Goal: Find specific page/section: Find specific page/section

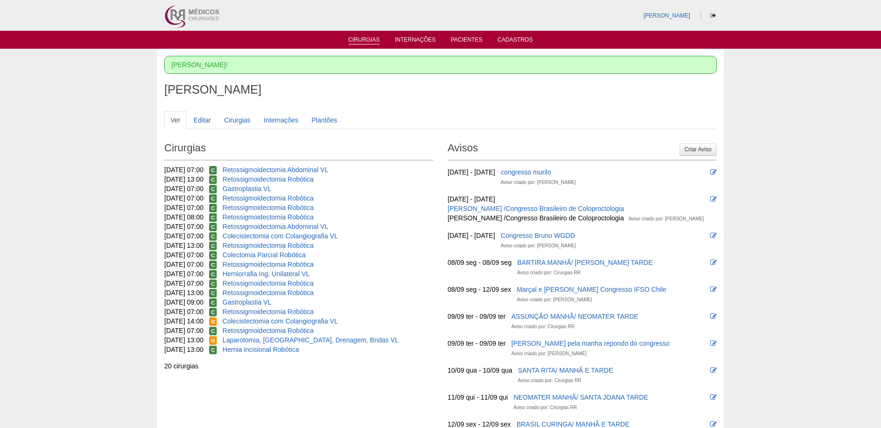
click at [370, 35] on li "Cirurgias" at bounding box center [364, 39] width 45 height 8
click at [370, 40] on link "Cirurgias" at bounding box center [365, 40] width 32 height 8
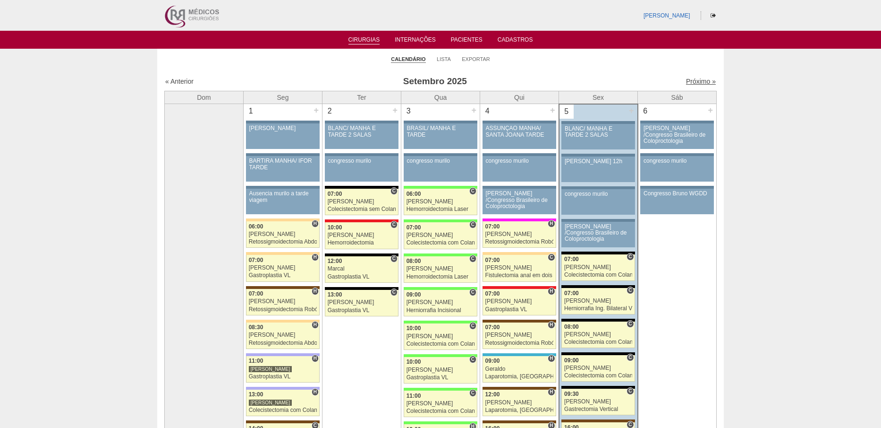
click at [691, 83] on link "Próximo »" at bounding box center [701, 81] width 30 height 8
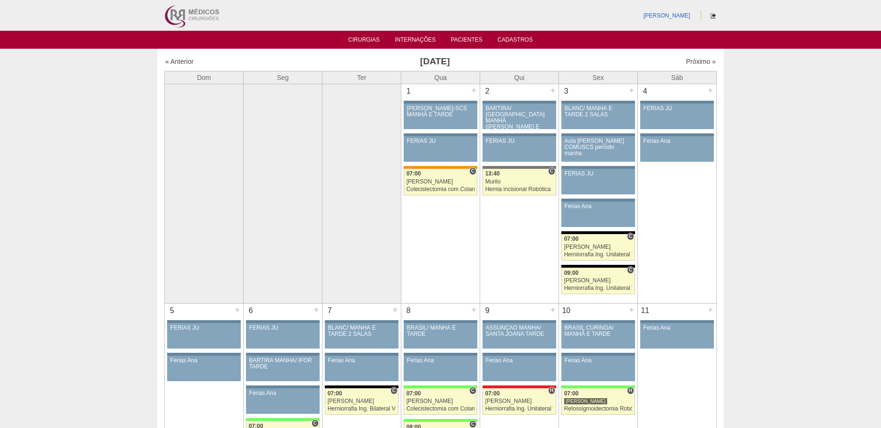
click at [715, 15] on icon at bounding box center [713, 16] width 5 height 6
